Goal: Information Seeking & Learning: Check status

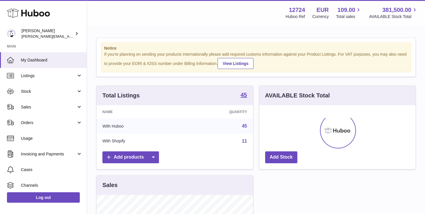
scroll to position [1, 0]
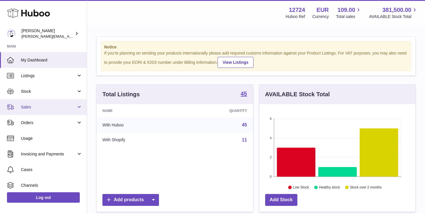
click at [33, 108] on span "Sales" at bounding box center [48, 107] width 55 height 6
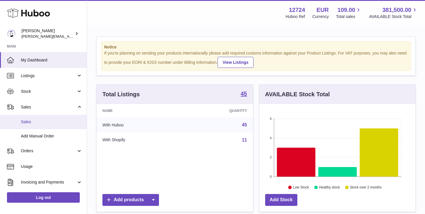
click at [34, 124] on span "Sales" at bounding box center [51, 122] width 61 height 6
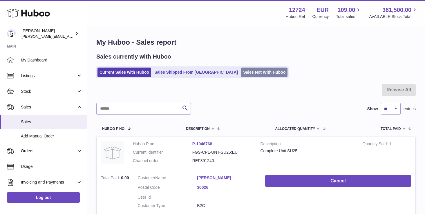
click at [241, 76] on link "Sales Not With Huboo" at bounding box center [264, 73] width 46 height 10
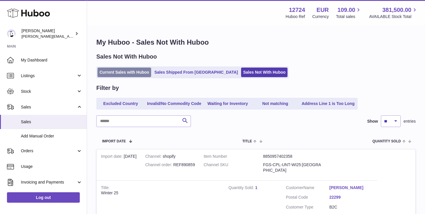
click at [128, 72] on link "Current Sales with Huboo" at bounding box center [124, 73] width 54 height 10
